Goal: Transaction & Acquisition: Purchase product/service

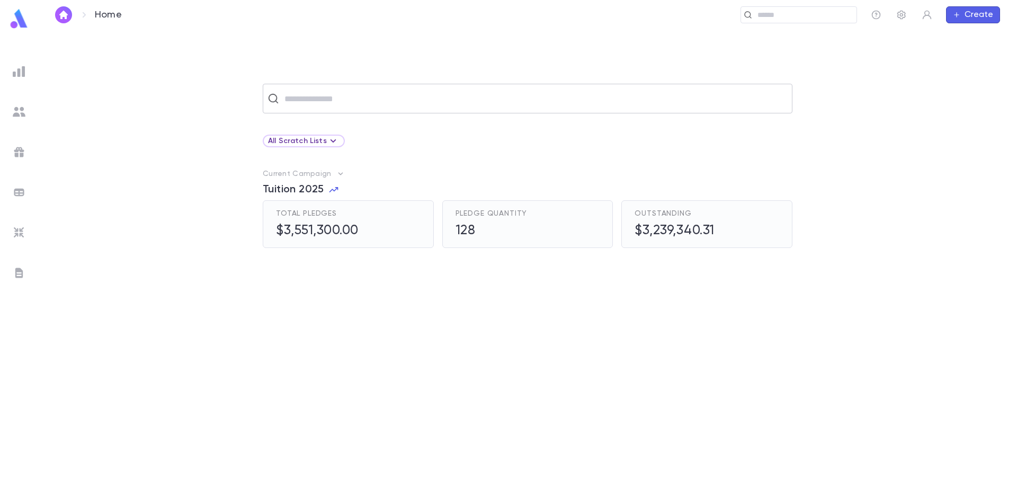
click at [343, 102] on input "text" at bounding box center [534, 98] width 507 height 20
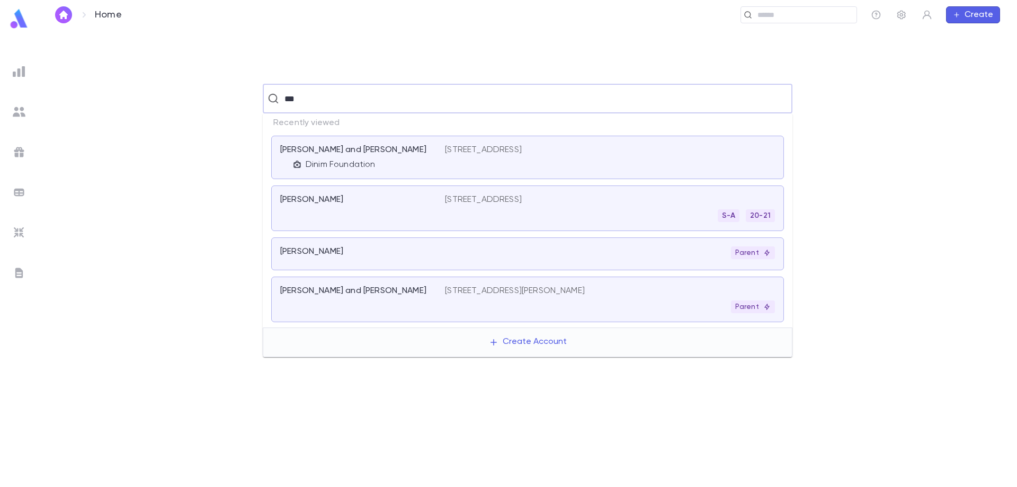
type input "****"
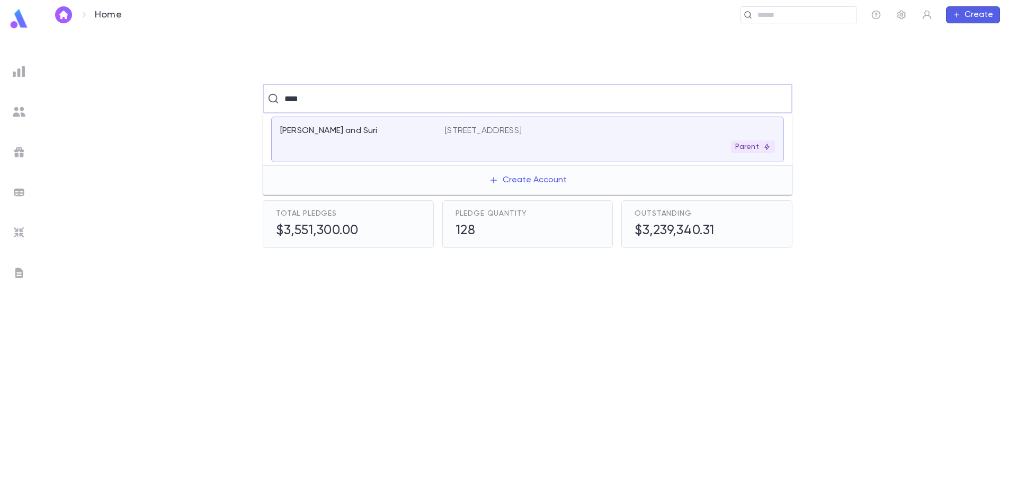
click at [360, 129] on p "[PERSON_NAME] and Suri" at bounding box center [328, 131] width 97 height 11
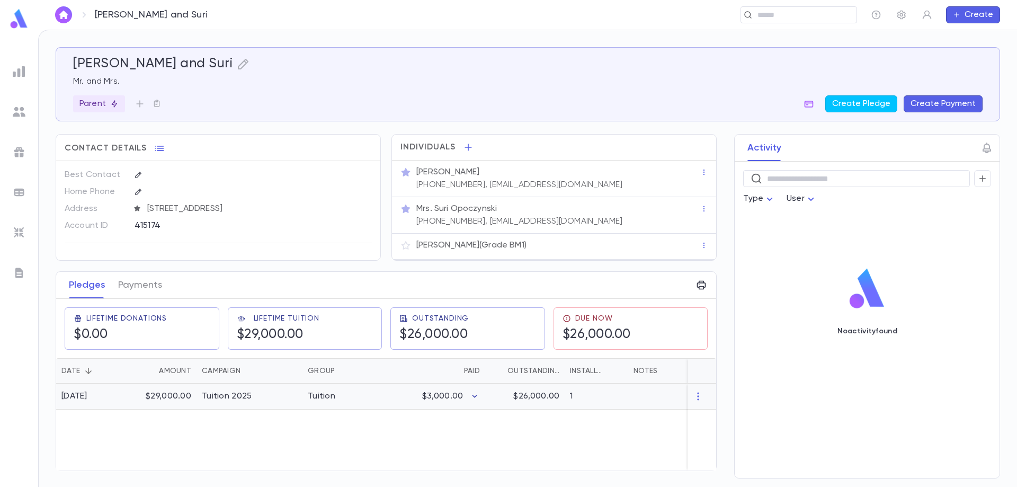
click at [473, 397] on icon "button" at bounding box center [474, 396] width 11 height 11
click at [425, 429] on div at bounding box center [508, 243] width 1017 height 487
click at [927, 107] on button "Create Payment" at bounding box center [943, 103] width 79 height 17
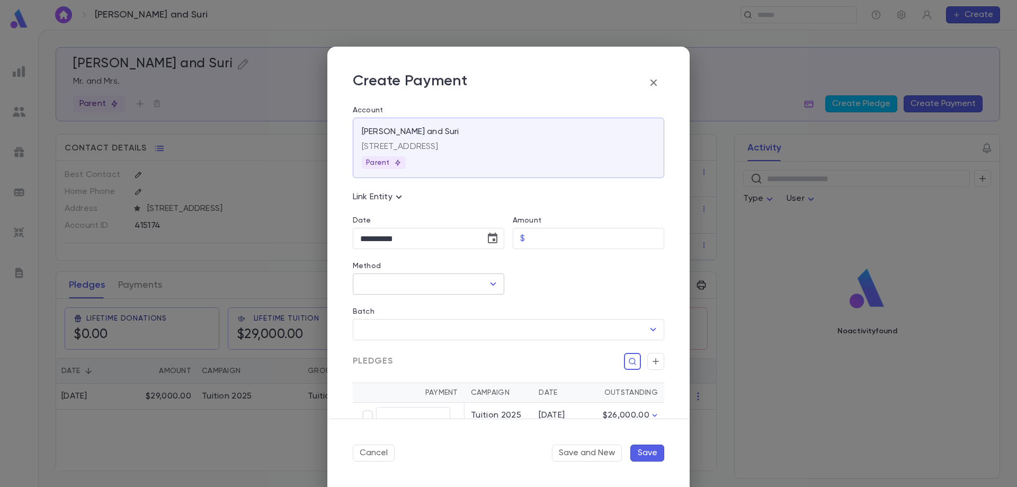
click at [452, 277] on input "Method" at bounding box center [421, 284] width 126 height 20
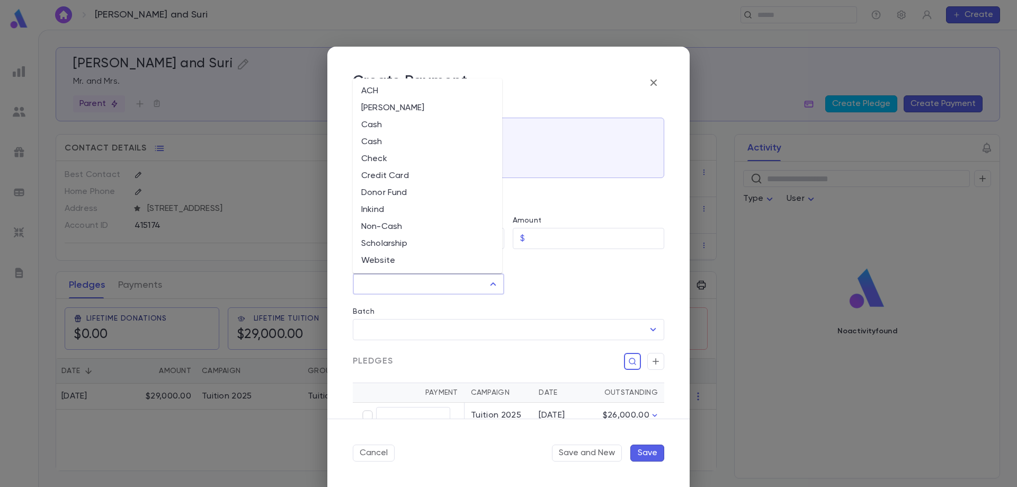
click at [431, 173] on li "Credit Card" at bounding box center [427, 175] width 149 height 17
type input "**********"
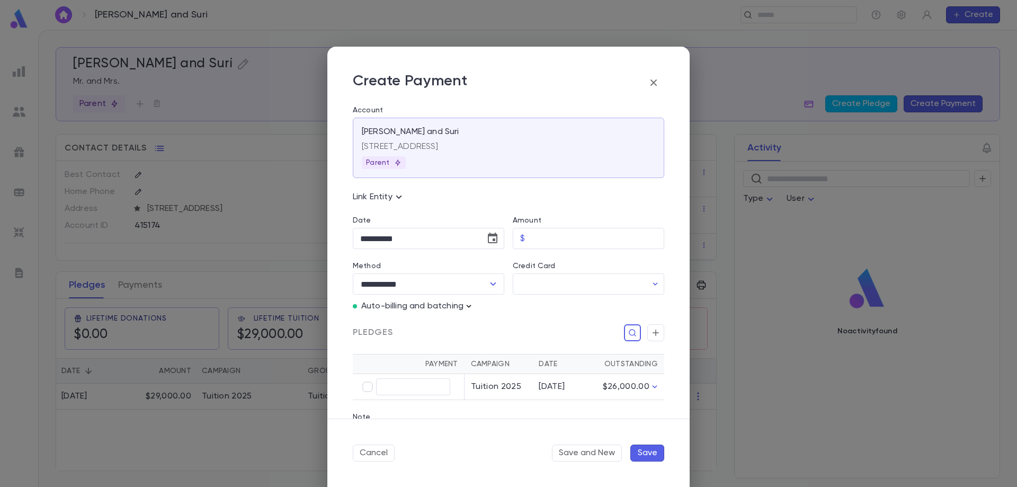
click at [468, 304] on icon "button" at bounding box center [469, 306] width 11 height 11
click at [492, 326] on p "Enter Manual Billing Instead" at bounding box center [529, 325] width 109 height 11
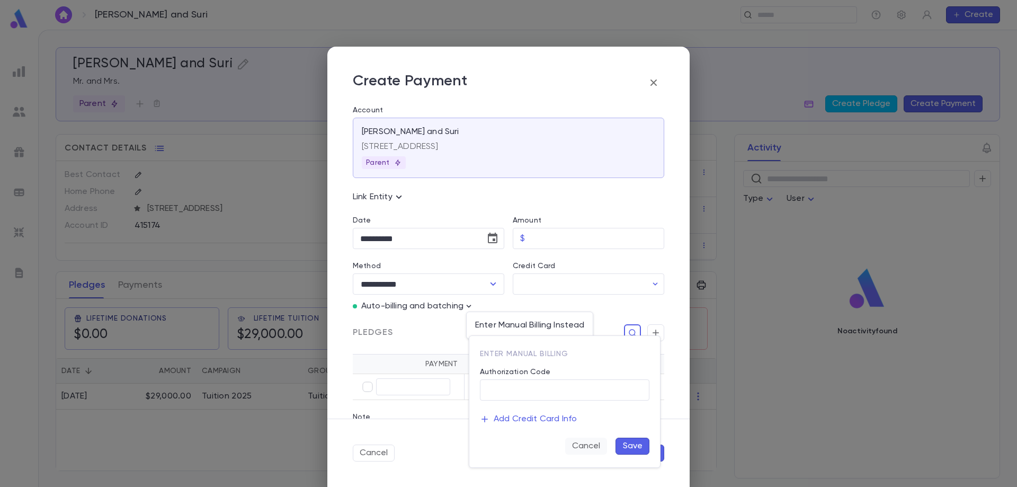
click at [582, 446] on button "Cancel" at bounding box center [586, 446] width 42 height 17
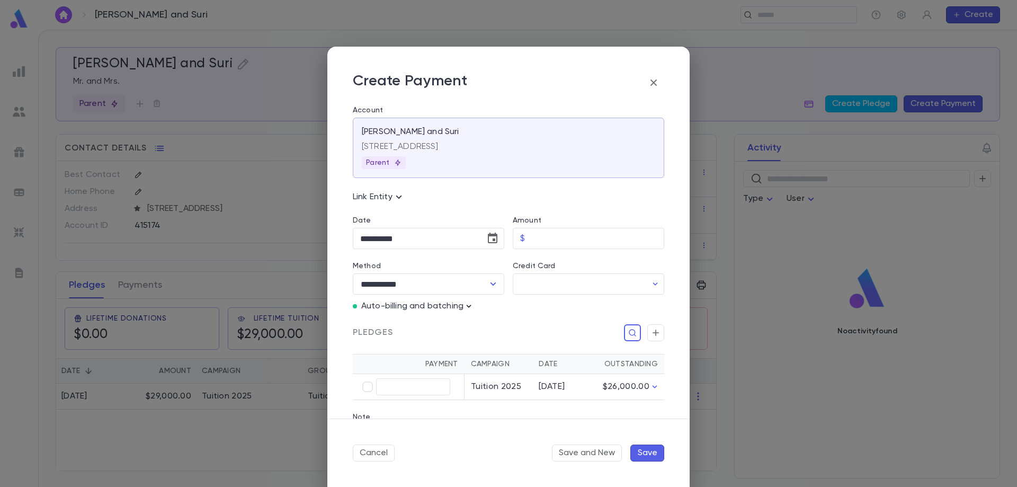
click at [468, 304] on icon "button" at bounding box center [469, 306] width 11 height 11
click at [554, 284] on div at bounding box center [508, 243] width 1017 height 487
click at [554, 283] on input "Credit Card" at bounding box center [580, 284] width 134 height 21
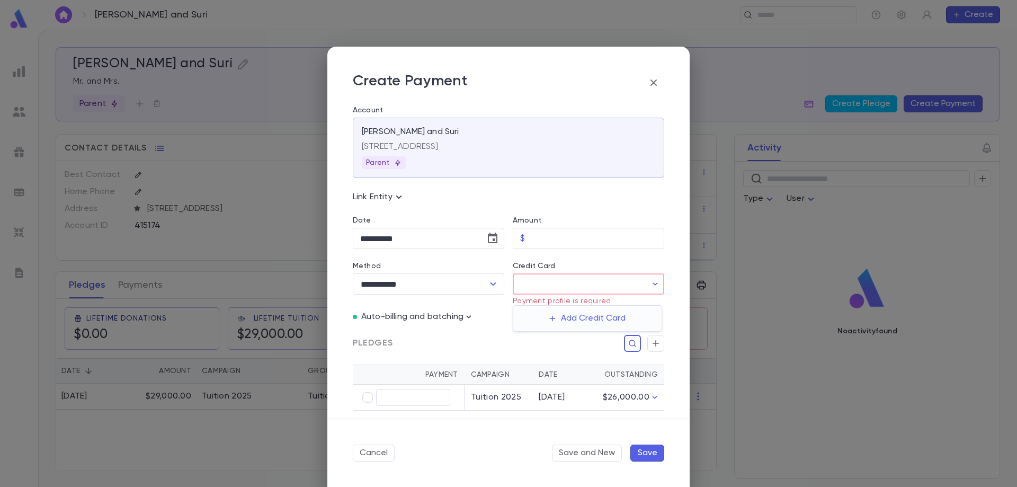
click at [458, 285] on div at bounding box center [508, 243] width 1017 height 487
click at [492, 282] on icon "Open" at bounding box center [493, 284] width 13 height 13
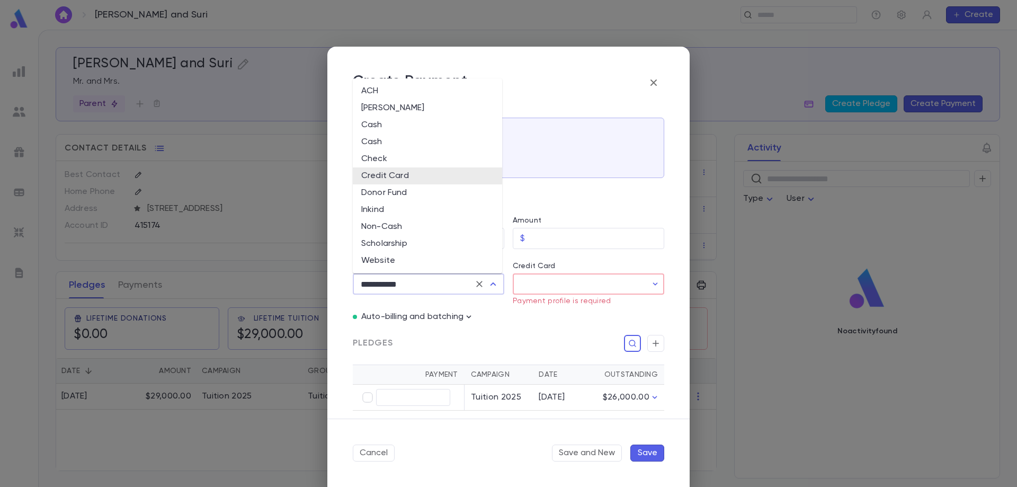
scroll to position [34, 0]
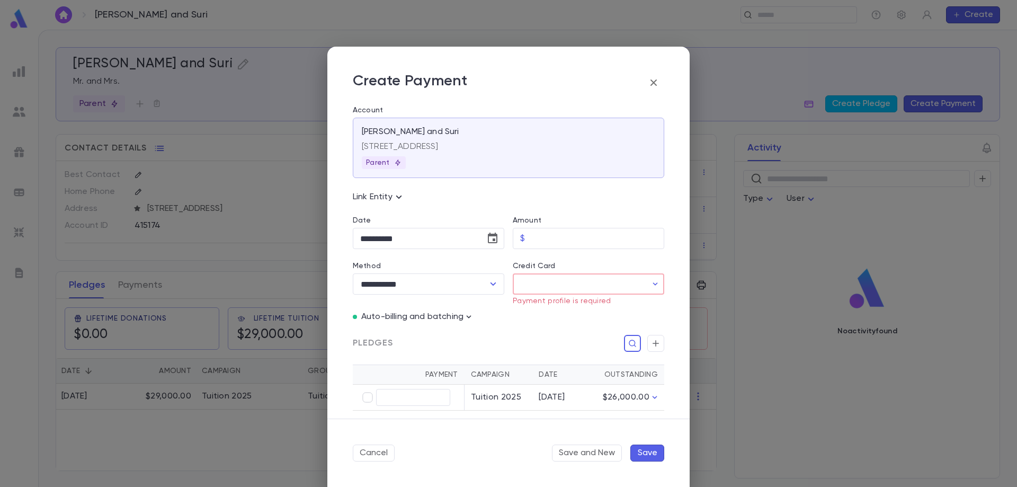
click at [467, 341] on div "Pledges" at bounding box center [509, 343] width 312 height 17
click at [656, 82] on icon "button" at bounding box center [653, 82] width 13 height 13
